Goal: Navigation & Orientation: Find specific page/section

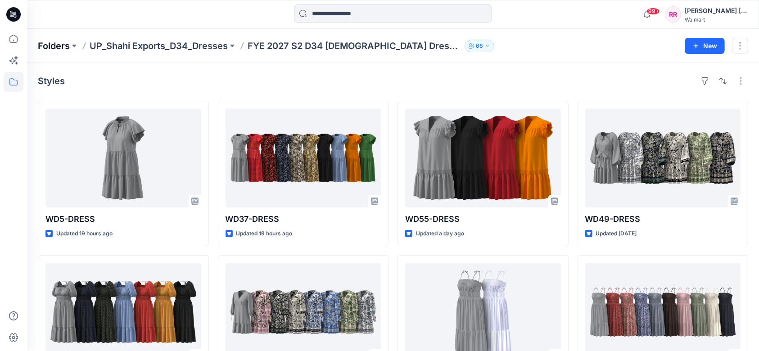
click at [53, 48] on p "Folders" at bounding box center [54, 46] width 32 height 13
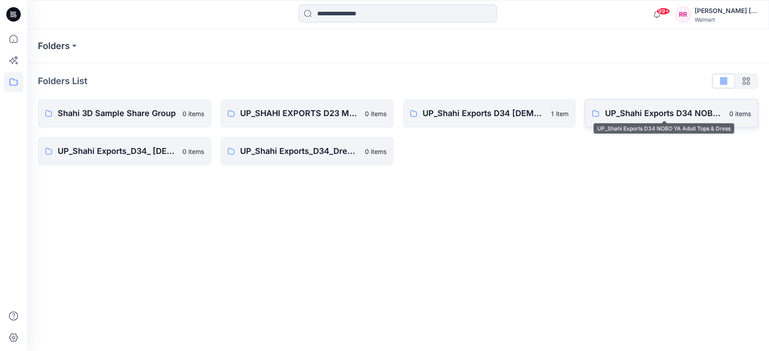
click at [649, 110] on p "UP_Shahi Exports D34 NOBO YA Adult Tops & Dress" at bounding box center [663, 113] width 119 height 13
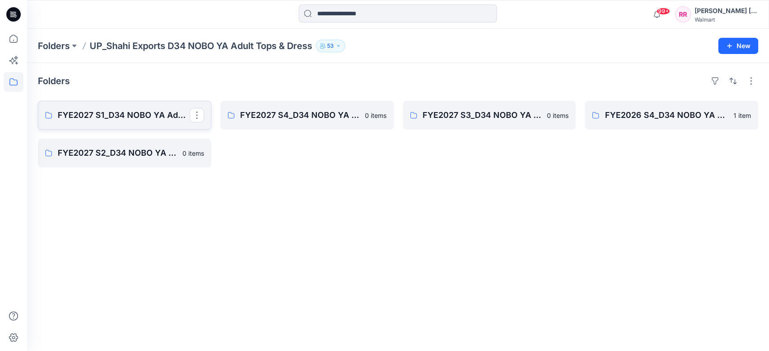
click at [100, 118] on p "FYE2027 S1_D34 NOBO YA Adult Tops & Dress_ UP_Shahi Exports (Clone)" at bounding box center [124, 115] width 132 height 13
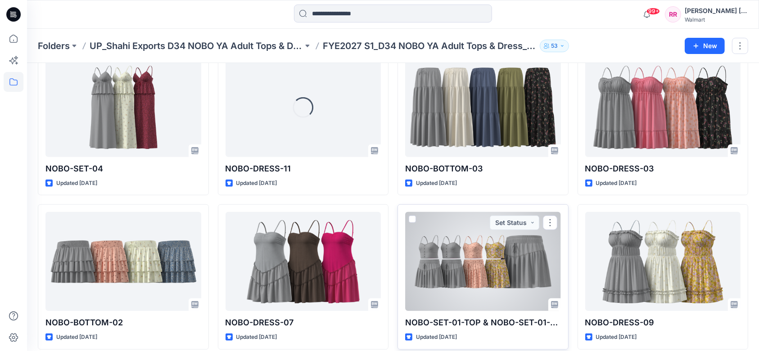
scroll to position [486, 0]
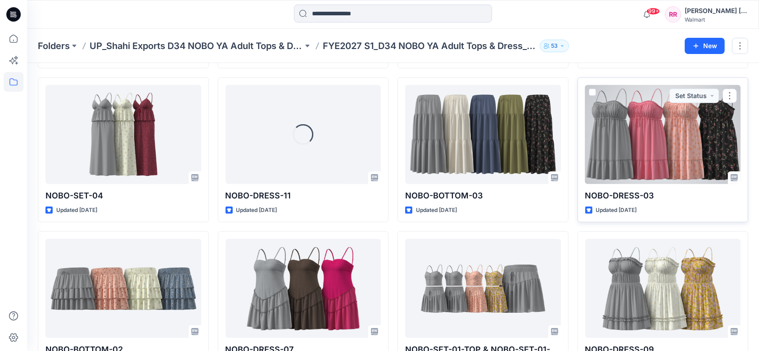
click at [663, 130] on div at bounding box center [663, 134] width 156 height 99
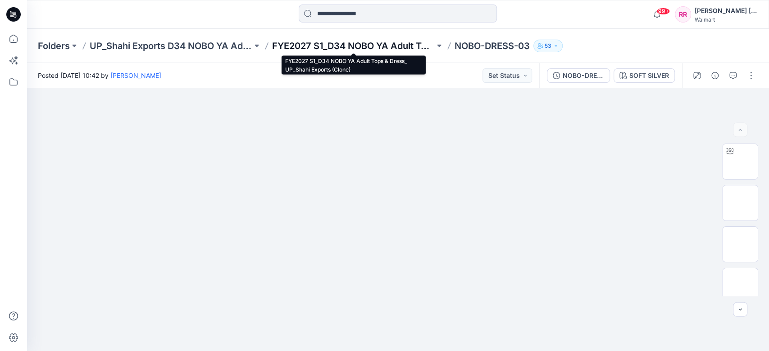
click at [316, 42] on p "FYE2027 S1_D34 NOBO YA Adult Tops & Dress_ UP_Shahi Exports (Clone)" at bounding box center [353, 46] width 163 height 13
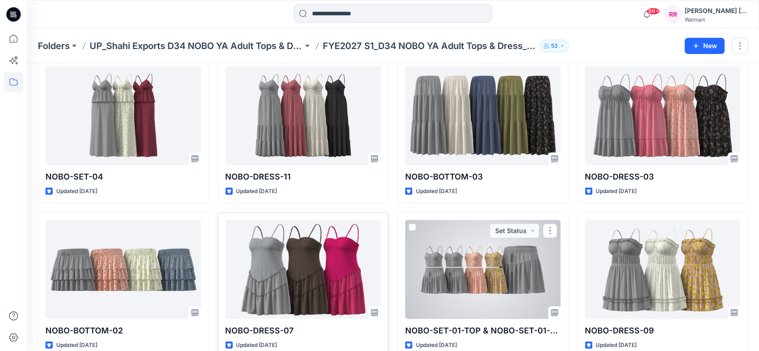
scroll to position [504, 0]
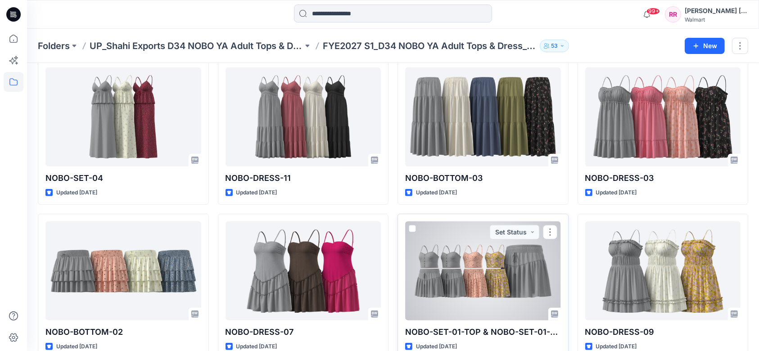
click at [494, 272] on div at bounding box center [483, 271] width 156 height 99
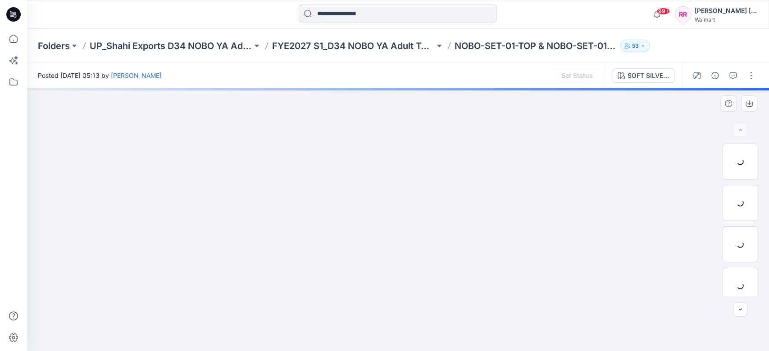
drag, startPoint x: 428, startPoint y: 202, endPoint x: 406, endPoint y: 182, distance: 29.7
click at [428, 202] on div at bounding box center [398, 219] width 742 height 263
